Goal: Task Accomplishment & Management: Use online tool/utility

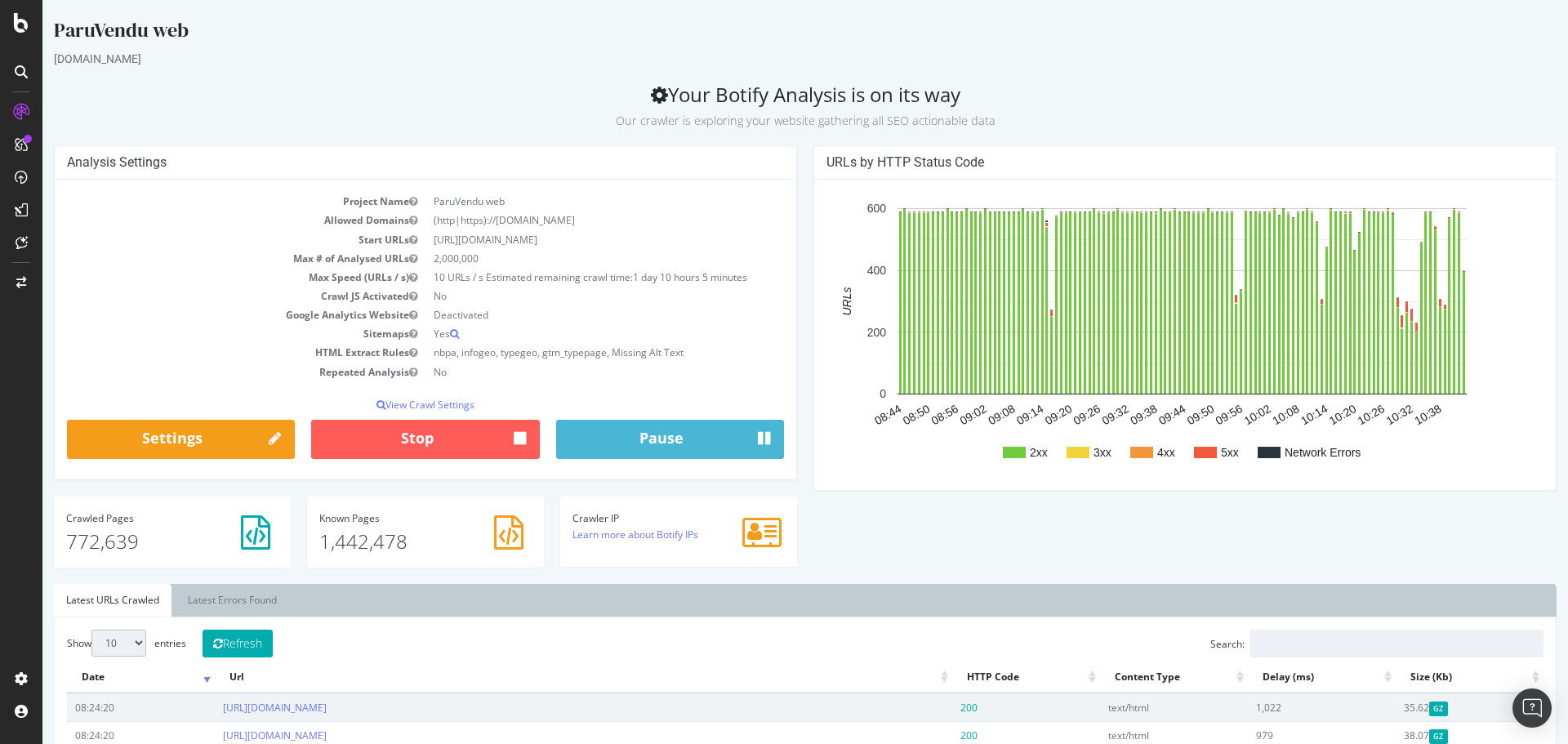
click at [131, 287] on td "Crawl JS Activated" at bounding box center [245, 295] width 358 height 19
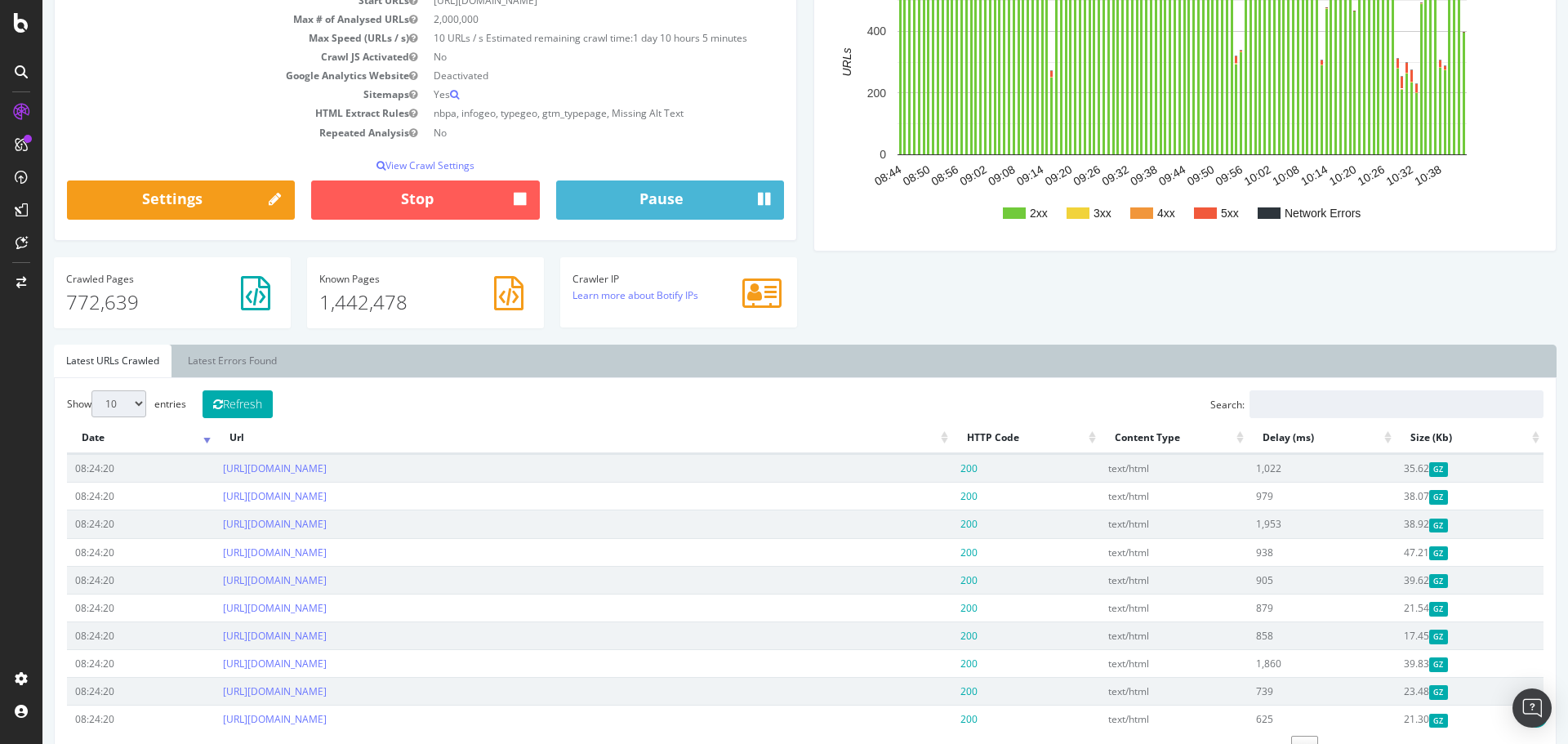
scroll to position [245, 0]
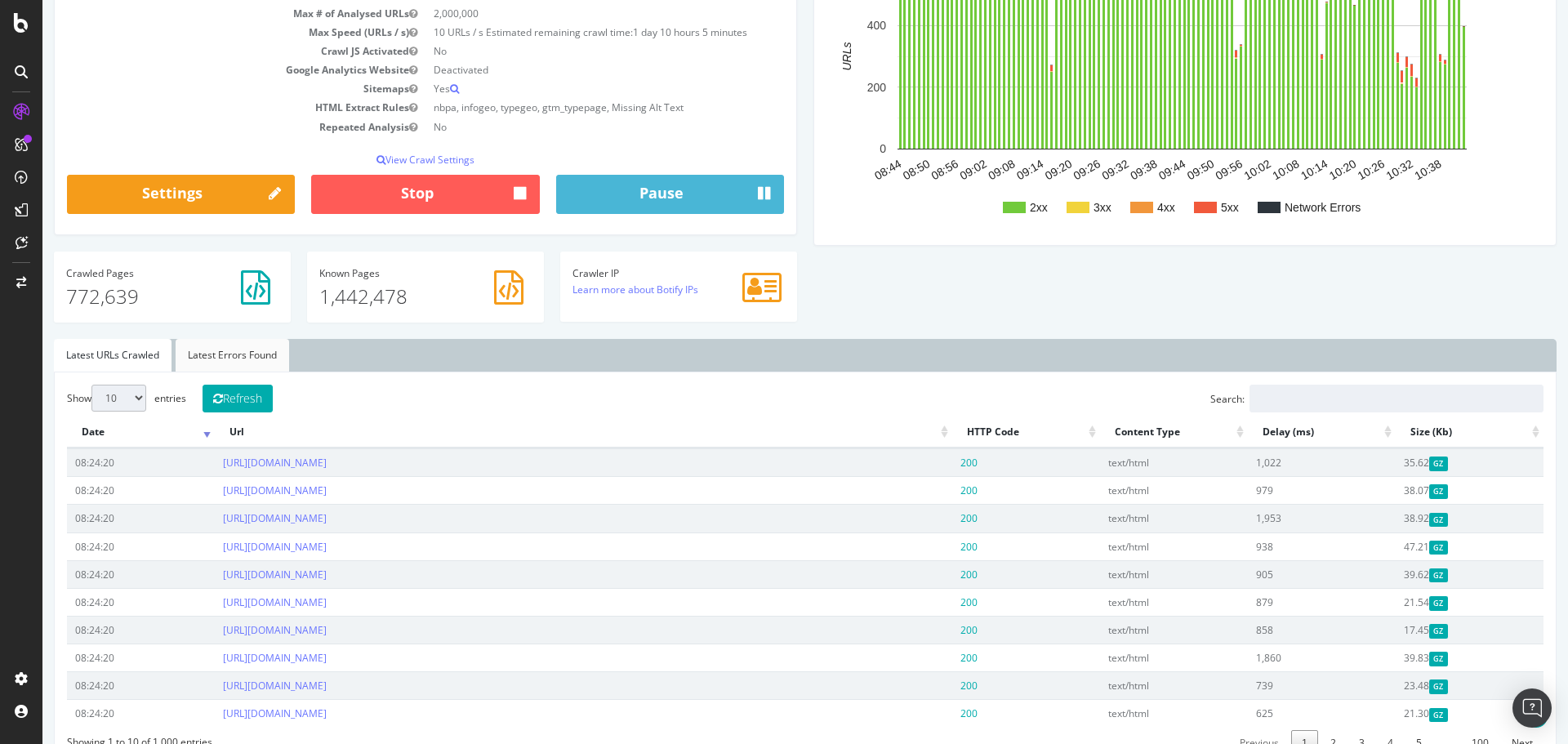
click at [225, 345] on link "Latest Errors Found" at bounding box center [233, 354] width 114 height 32
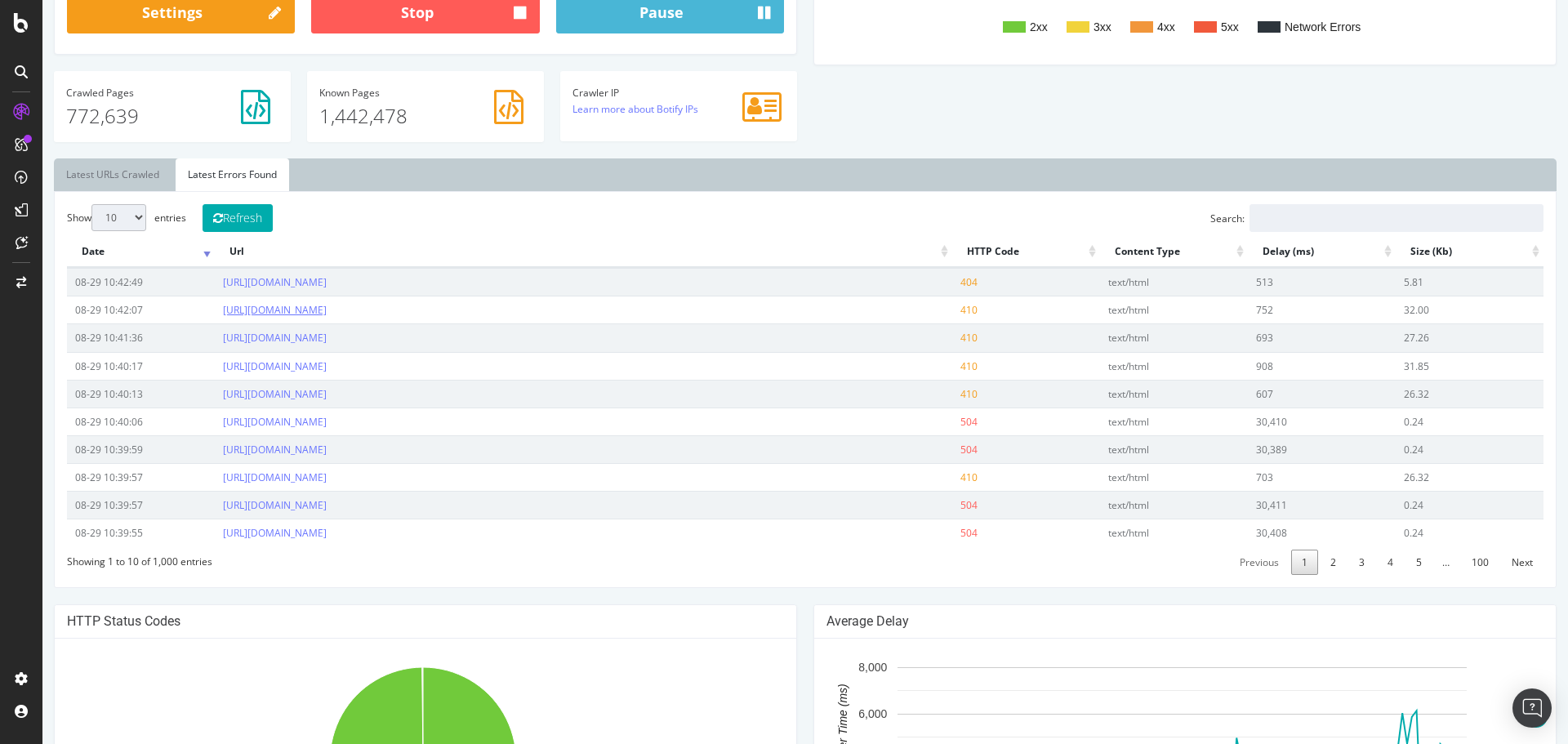
scroll to position [490, 0]
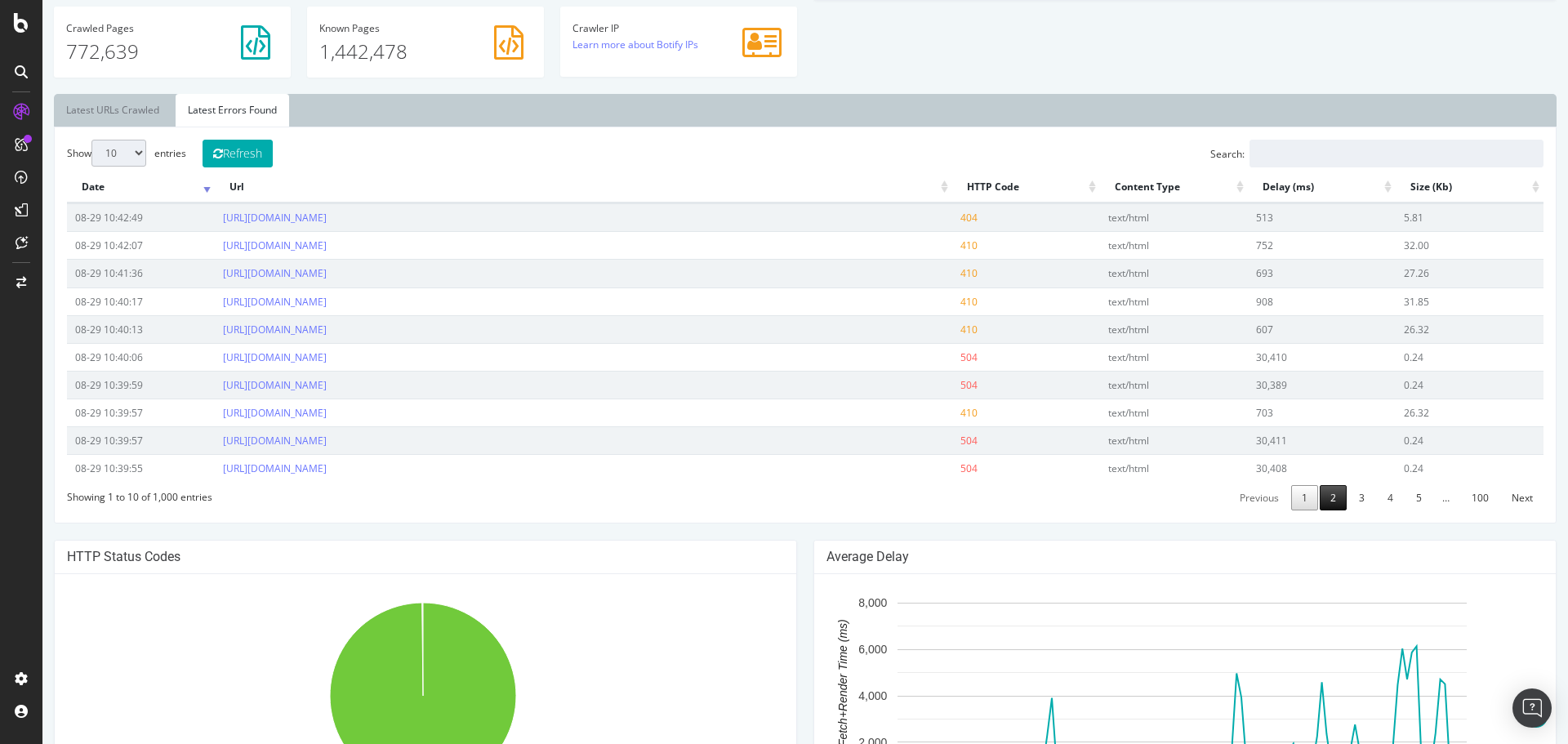
click at [1327, 495] on link "2" at bounding box center [1333, 498] width 26 height 26
click at [1352, 505] on link "3" at bounding box center [1361, 498] width 26 height 26
click at [1377, 496] on link "4" at bounding box center [1389, 498] width 26 height 26
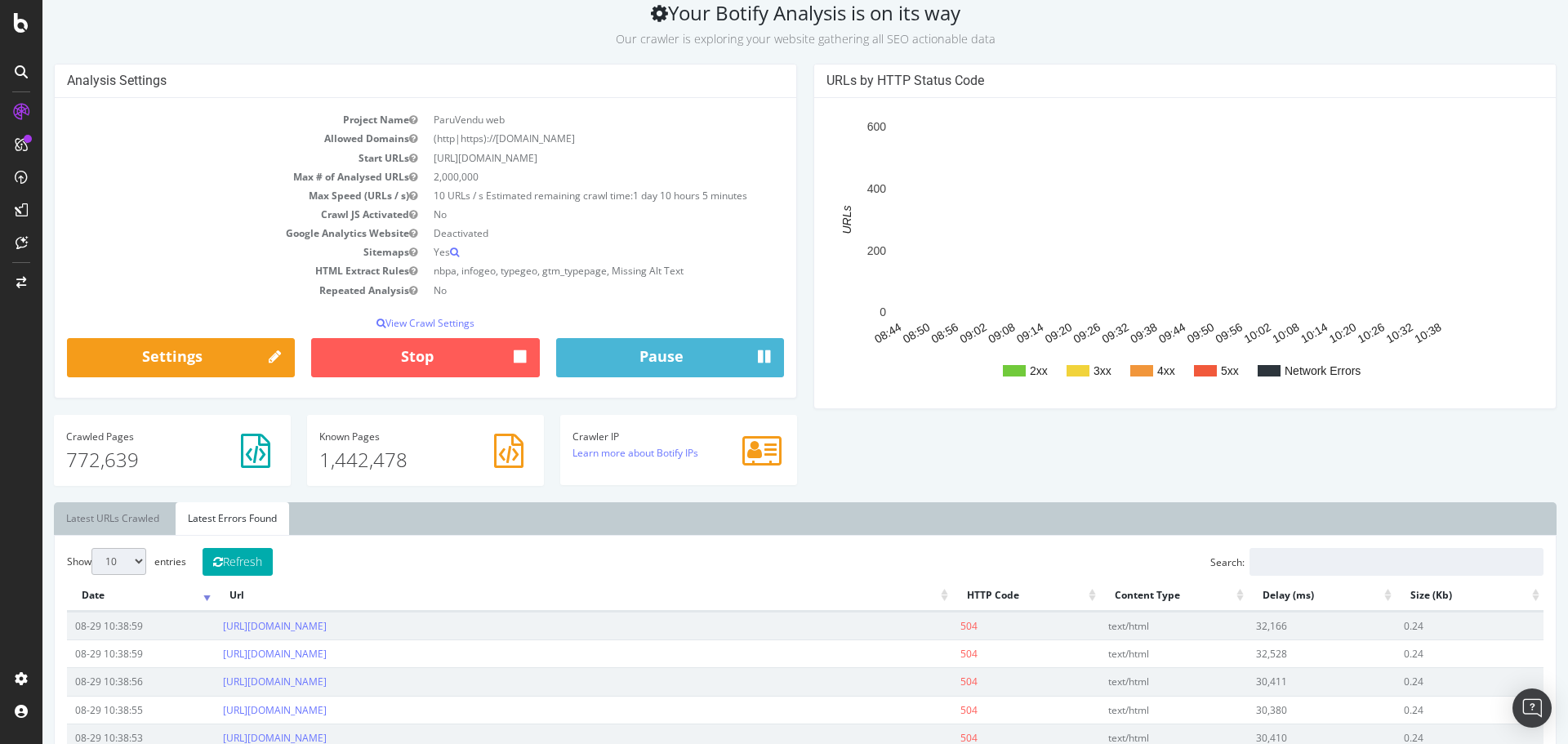
scroll to position [0, 0]
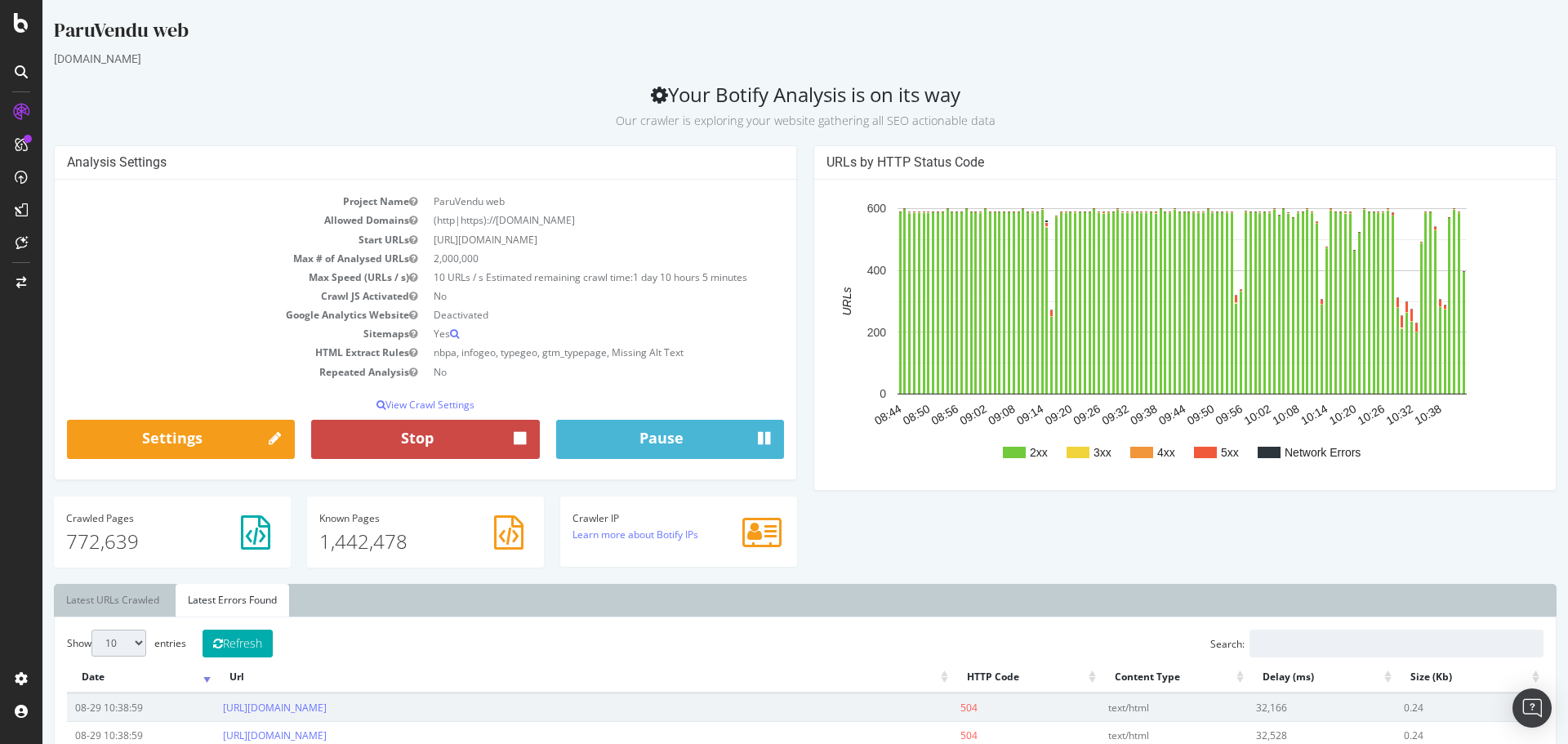
click at [394, 437] on button "Stop" at bounding box center [425, 440] width 228 height 39
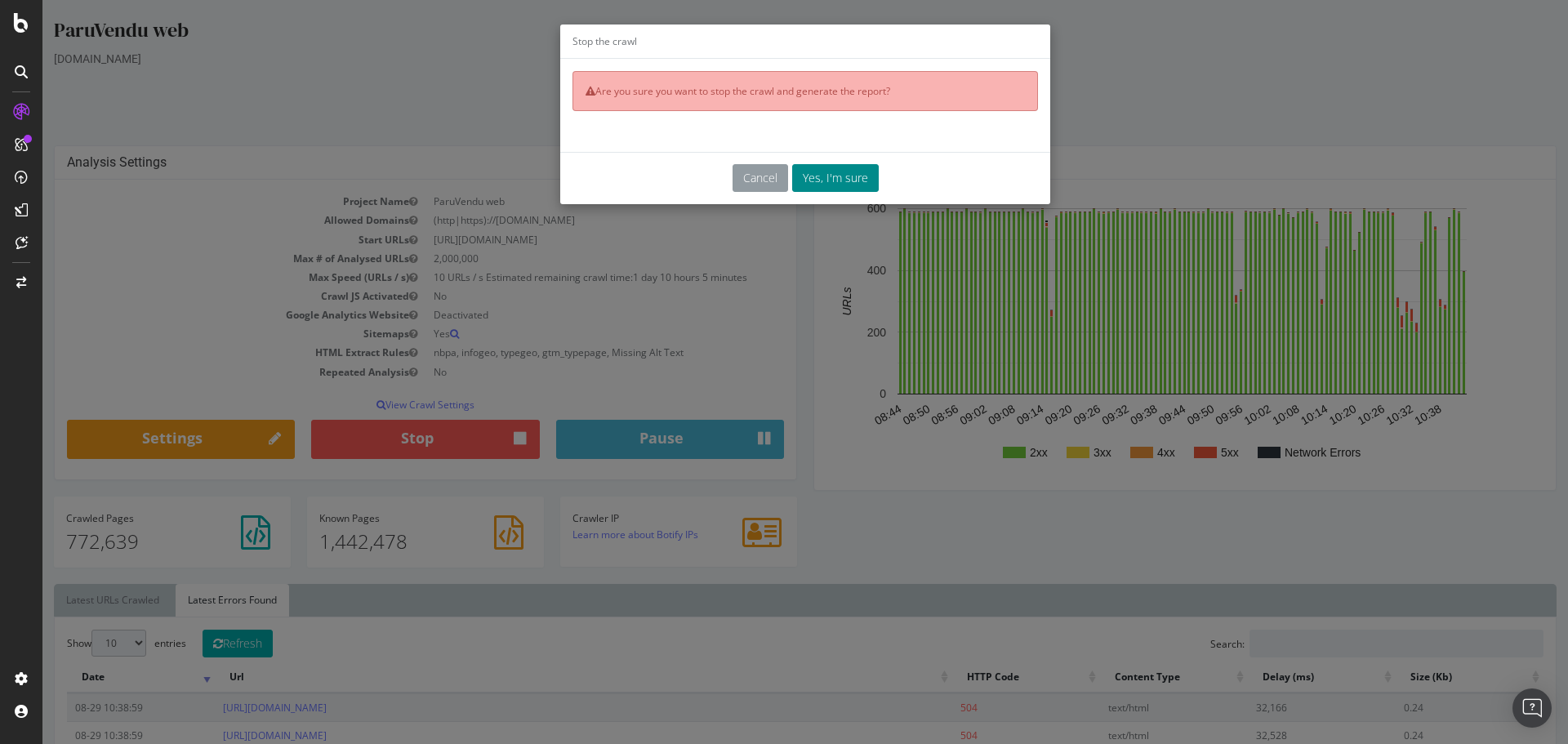
drag, startPoint x: 825, startPoint y: 177, endPoint x: 735, endPoint y: 188, distance: 90.7
click at [824, 177] on button "Yes, I'm sure" at bounding box center [835, 178] width 86 height 27
